Goal: Task Accomplishment & Management: Use online tool/utility

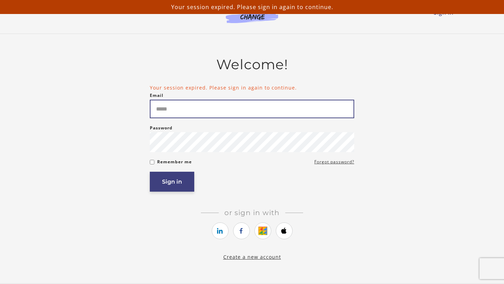
type input "**********"
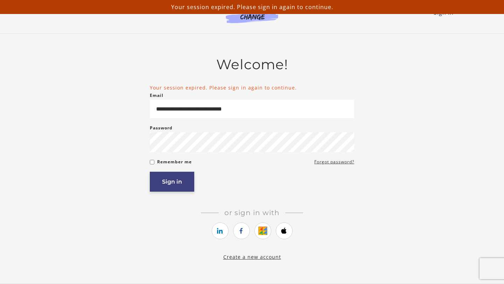
click at [174, 187] on button "Sign in" at bounding box center [172, 182] width 44 height 20
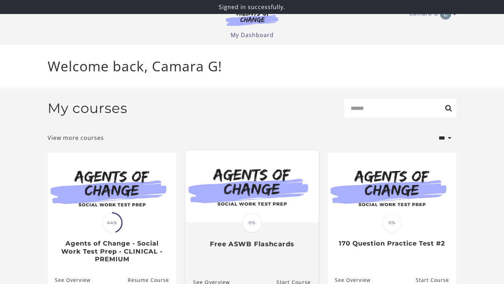
scroll to position [38, 0]
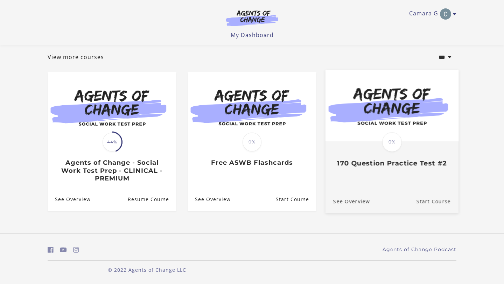
click at [428, 204] on link "Start Course" at bounding box center [438, 201] width 42 height 23
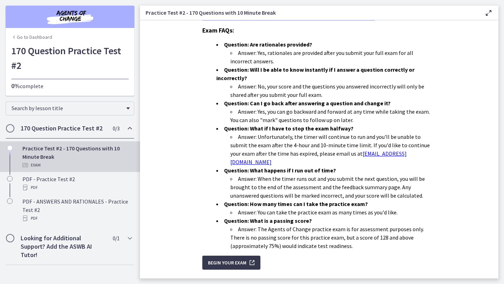
scroll to position [187, 0]
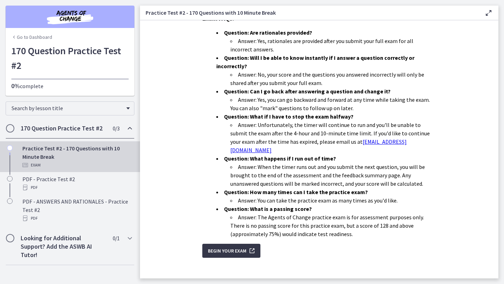
click at [226, 247] on span "Begin Your Exam" at bounding box center [227, 251] width 39 height 8
